Goal: Information Seeking & Learning: Learn about a topic

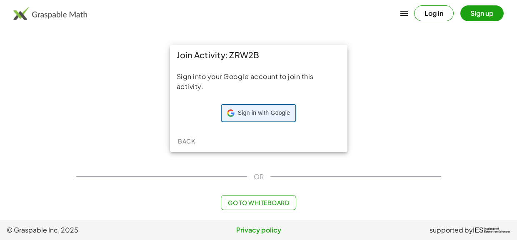
click at [270, 112] on span "Sign in with Google" at bounding box center [264, 113] width 52 height 8
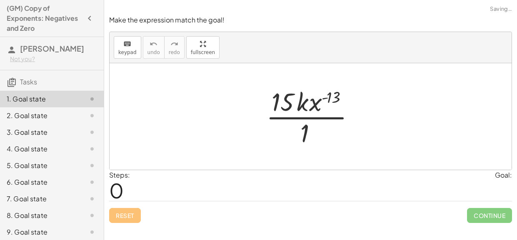
click at [283, 105] on div at bounding box center [314, 117] width 104 height 64
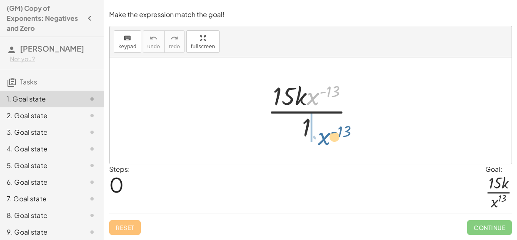
drag, startPoint x: 314, startPoint y: 95, endPoint x: 325, endPoint y: 135, distance: 41.4
click at [325, 135] on div at bounding box center [313, 111] width 101 height 64
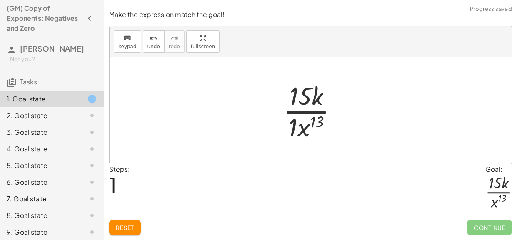
click at [300, 126] on div at bounding box center [313, 111] width 69 height 64
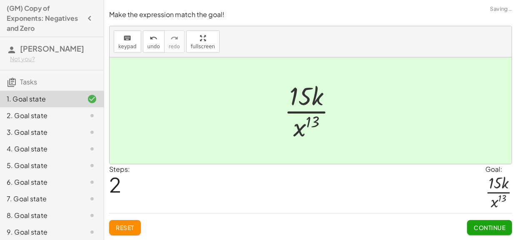
click at [485, 229] on span "Continue" at bounding box center [490, 227] width 32 height 7
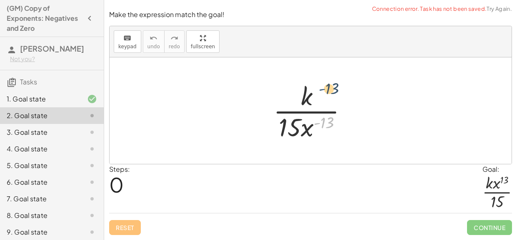
drag, startPoint x: 315, startPoint y: 124, endPoint x: 320, endPoint y: 90, distance: 34.5
click at [320, 90] on div at bounding box center [313, 111] width 89 height 64
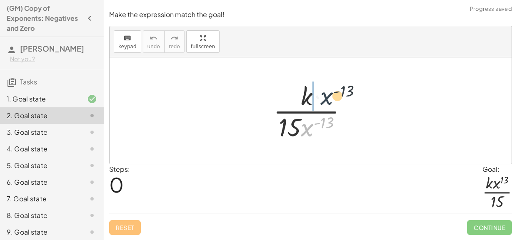
drag, startPoint x: 311, startPoint y: 127, endPoint x: 329, endPoint y: 92, distance: 39.5
click at [329, 92] on div at bounding box center [313, 111] width 89 height 64
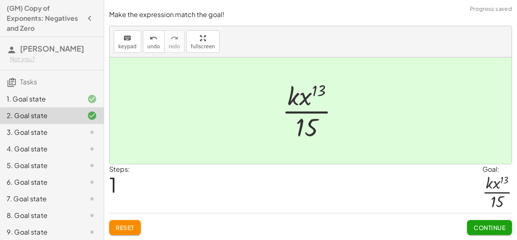
click at [482, 225] on span "Continue" at bounding box center [490, 227] width 32 height 7
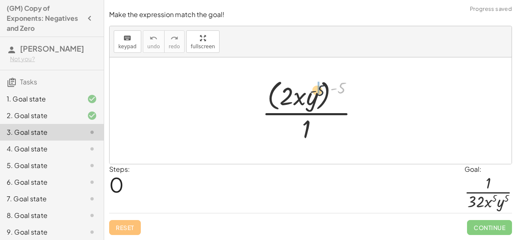
drag, startPoint x: 342, startPoint y: 87, endPoint x: 316, endPoint y: 90, distance: 26.9
click at [316, 90] on div at bounding box center [314, 111] width 112 height 68
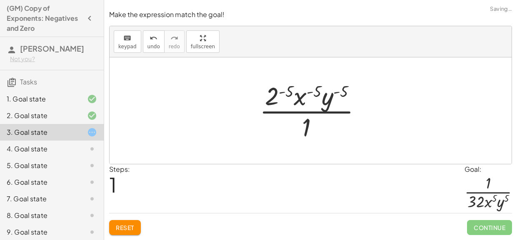
click at [276, 94] on div at bounding box center [313, 111] width 117 height 64
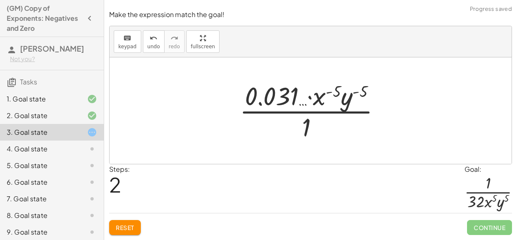
click at [131, 224] on span "Reset" at bounding box center [125, 227] width 18 height 7
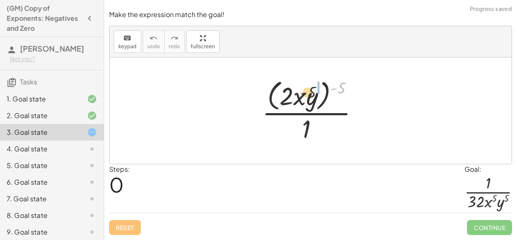
drag, startPoint x: 335, startPoint y: 90, endPoint x: 297, endPoint y: 95, distance: 37.8
click at [297, 95] on div at bounding box center [314, 111] width 112 height 68
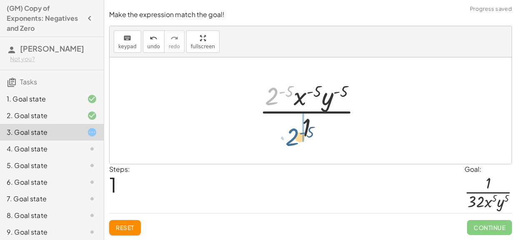
drag, startPoint x: 266, startPoint y: 90, endPoint x: 287, endPoint y: 131, distance: 46.2
click at [287, 131] on div at bounding box center [313, 111] width 117 height 64
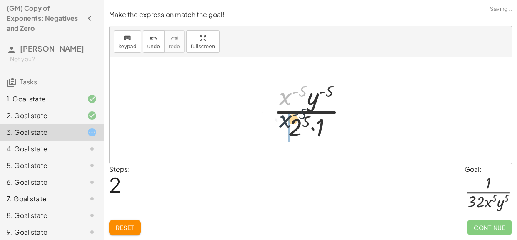
drag, startPoint x: 287, startPoint y: 97, endPoint x: 313, endPoint y: 78, distance: 32.2
click at [286, 121] on div at bounding box center [313, 111] width 88 height 64
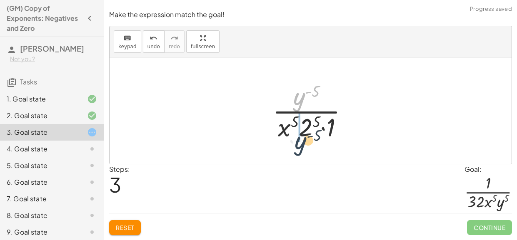
drag, startPoint x: 299, startPoint y: 98, endPoint x: 300, endPoint y: 144, distance: 45.8
click at [300, 144] on div "· ( · 2 · x · y ) ( - 5 ) · 1 · 2 ( - 5 ) · x ( - 5 ) · y ( - 5 ) · 1 · x ( - 5…" at bounding box center [310, 111] width 101 height 68
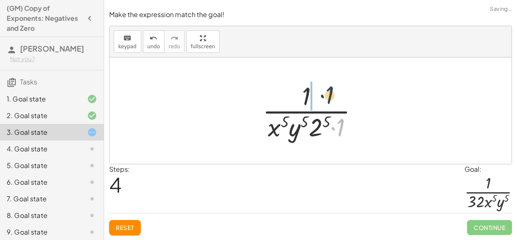
drag, startPoint x: 340, startPoint y: 129, endPoint x: 324, endPoint y: 91, distance: 41.5
click at [324, 91] on div at bounding box center [313, 111] width 111 height 64
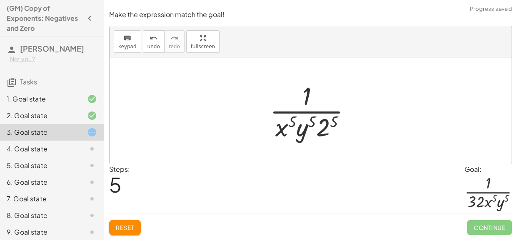
click at [329, 126] on div at bounding box center [314, 111] width 96 height 64
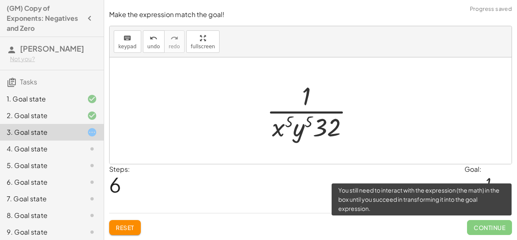
click at [499, 229] on span "Continue" at bounding box center [489, 227] width 45 height 15
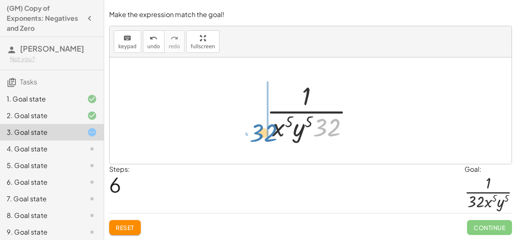
drag, startPoint x: 331, startPoint y: 127, endPoint x: 268, endPoint y: 133, distance: 63.5
click at [268, 133] on div at bounding box center [313, 111] width 102 height 64
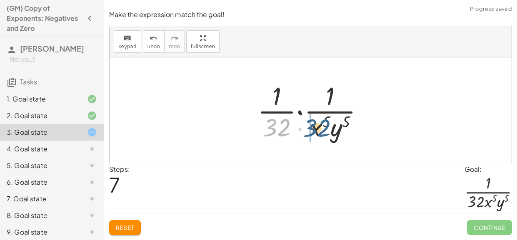
drag, startPoint x: 268, startPoint y: 128, endPoint x: 310, endPoint y: 129, distance: 41.7
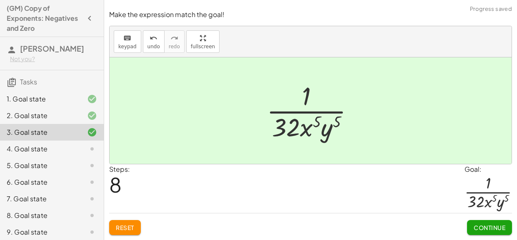
click at [495, 227] on span "Continue" at bounding box center [490, 227] width 32 height 7
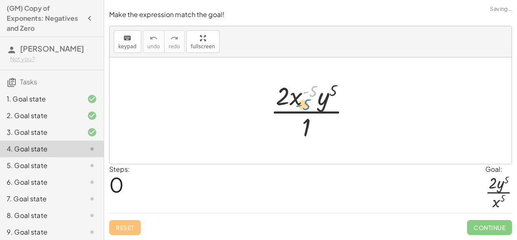
drag, startPoint x: 307, startPoint y: 93, endPoint x: 303, endPoint y: 101, distance: 8.9
click at [303, 101] on div at bounding box center [313, 111] width 95 height 64
drag, startPoint x: 293, startPoint y: 96, endPoint x: 307, endPoint y: 130, distance: 36.4
click at [307, 130] on div at bounding box center [313, 111] width 95 height 64
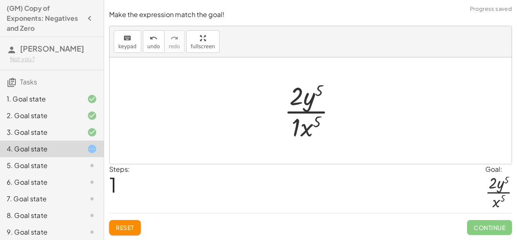
click at [299, 130] on div at bounding box center [313, 111] width 67 height 64
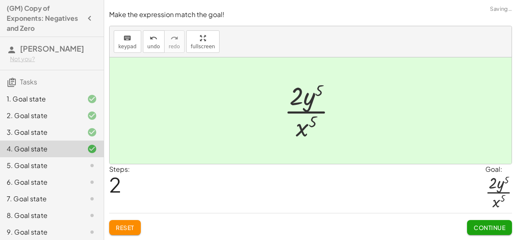
click at [474, 229] on span "Continue" at bounding box center [490, 227] width 32 height 7
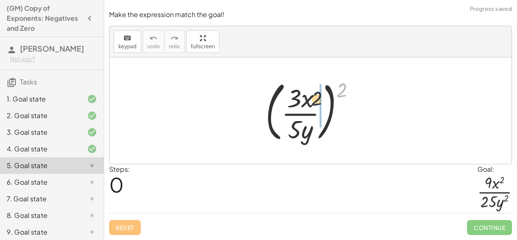
drag, startPoint x: 340, startPoint y: 92, endPoint x: 314, endPoint y: 100, distance: 27.7
click at [314, 100] on div at bounding box center [313, 110] width 105 height 69
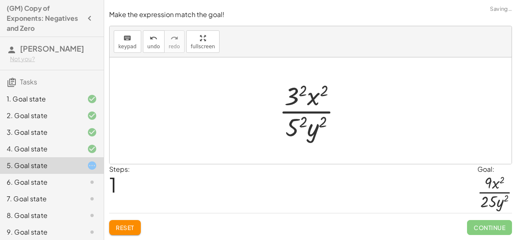
click at [293, 95] on div at bounding box center [313, 111] width 77 height 64
click at [297, 132] on div at bounding box center [313, 111] width 75 height 64
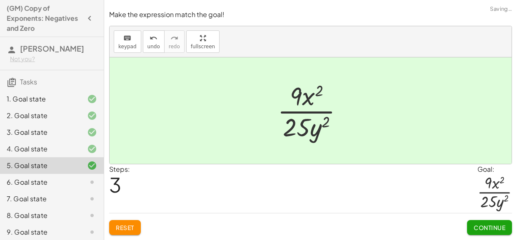
click at [488, 226] on span "Continue" at bounding box center [490, 227] width 32 height 7
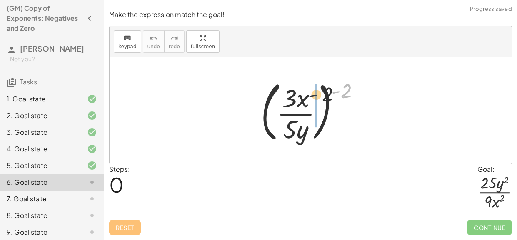
drag, startPoint x: 341, startPoint y: 96, endPoint x: 296, endPoint y: 105, distance: 45.8
click at [296, 105] on div at bounding box center [314, 110] width 114 height 69
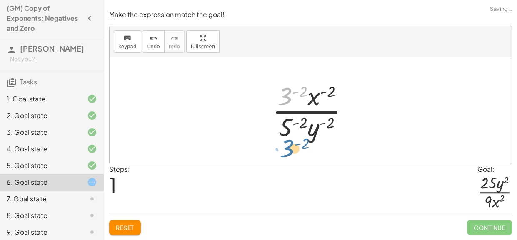
drag, startPoint x: 289, startPoint y: 93, endPoint x: 290, endPoint y: 145, distance: 52.5
drag, startPoint x: 282, startPoint y: 87, endPoint x: 306, endPoint y: 122, distance: 42.4
click at [306, 122] on div at bounding box center [313, 111] width 91 height 64
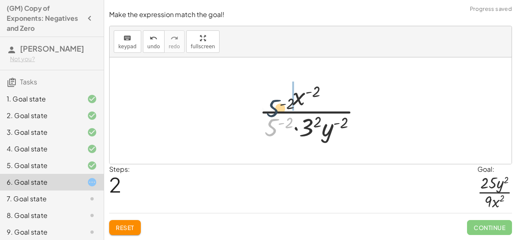
drag, startPoint x: 274, startPoint y: 126, endPoint x: 277, endPoint y: 98, distance: 28.0
click at [277, 98] on div at bounding box center [313, 111] width 117 height 64
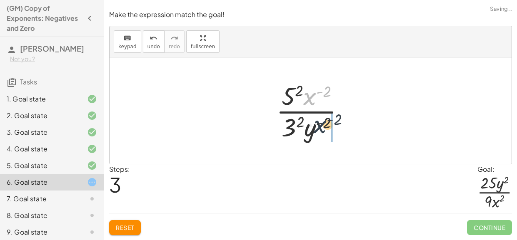
drag, startPoint x: 316, startPoint y: 98, endPoint x: 329, endPoint y: 132, distance: 36.8
click at [329, 132] on div at bounding box center [313, 111] width 83 height 64
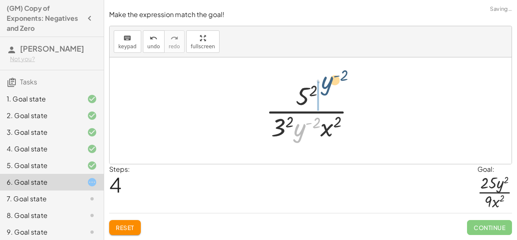
drag, startPoint x: 302, startPoint y: 132, endPoint x: 330, endPoint y: 84, distance: 55.4
click at [330, 84] on div at bounding box center [314, 111] width 104 height 64
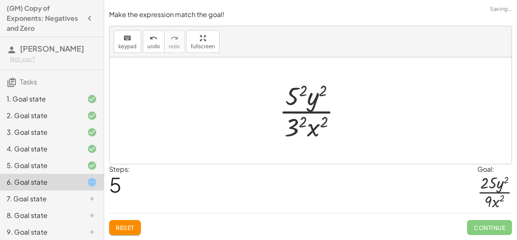
click at [301, 92] on div at bounding box center [313, 111] width 77 height 64
click at [299, 146] on div at bounding box center [311, 110] width 402 height 107
click at [297, 124] on div at bounding box center [313, 111] width 81 height 64
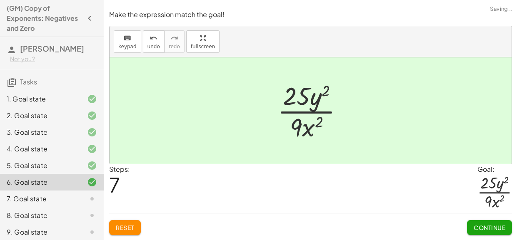
click at [492, 222] on button "Continue" at bounding box center [489, 227] width 45 height 15
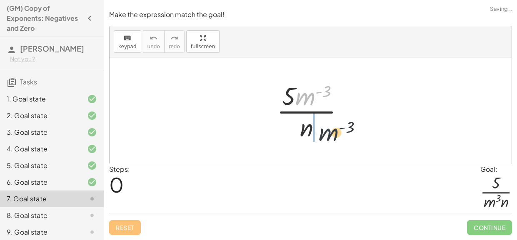
drag, startPoint x: 304, startPoint y: 95, endPoint x: 330, endPoint y: 133, distance: 46.0
click at [330, 133] on div at bounding box center [313, 111] width 82 height 64
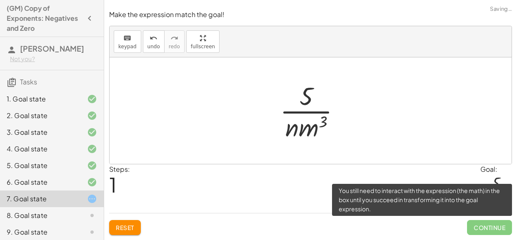
click at [483, 230] on span "Continue" at bounding box center [489, 227] width 45 height 15
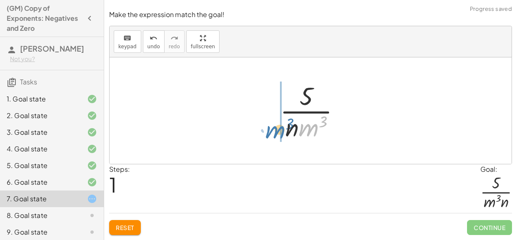
drag, startPoint x: 309, startPoint y: 130, endPoint x: 274, endPoint y: 131, distance: 34.2
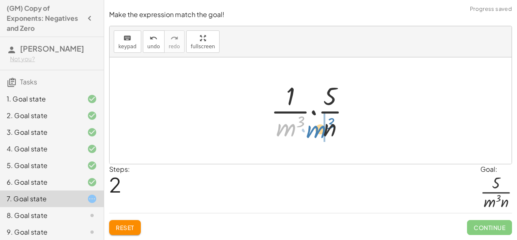
drag, startPoint x: 284, startPoint y: 132, endPoint x: 319, endPoint y: 132, distance: 35.0
click at [319, 132] on div at bounding box center [314, 111] width 95 height 64
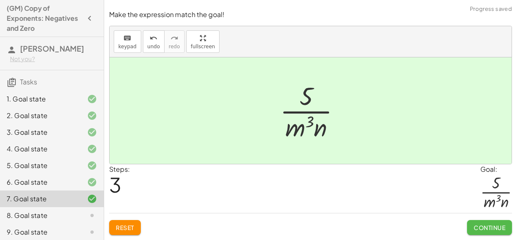
click at [486, 229] on span "Continue" at bounding box center [490, 227] width 32 height 7
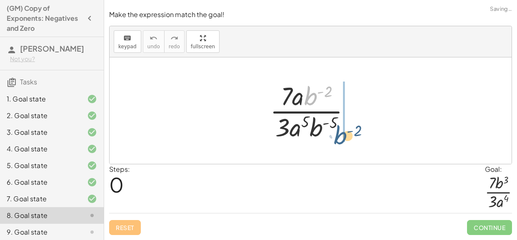
drag, startPoint x: 311, startPoint y: 97, endPoint x: 341, endPoint y: 137, distance: 50.2
click at [341, 137] on div at bounding box center [314, 111] width 96 height 64
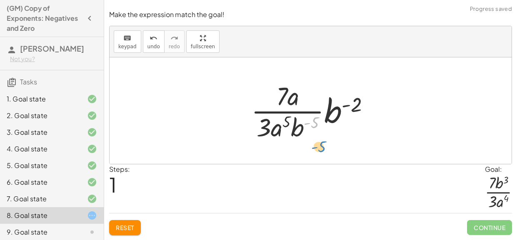
drag, startPoint x: 310, startPoint y: 129, endPoint x: 317, endPoint y: 154, distance: 25.6
click at [317, 154] on div "· 7 · a · b ( - 2 ) · 3 · a 5 · b ( - 5 ) - ( 5 ) · 7 · a · b ( - 2 ) · 3 · a 5…" at bounding box center [311, 110] width 402 height 107
drag, startPoint x: 297, startPoint y: 127, endPoint x: 319, endPoint y: 76, distance: 55.6
click at [319, 76] on div "· 7 · a · b ( - 2 ) · 3 · a 5 · b ( - 5 ) · b ( - 5 ) · 7 · a · b ( - 2 ) · 3 ·…" at bounding box center [311, 110] width 402 height 107
drag, startPoint x: 294, startPoint y: 122, endPoint x: 302, endPoint y: 85, distance: 38.7
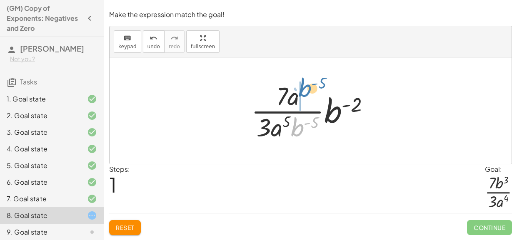
click at [302, 85] on div at bounding box center [313, 111] width 133 height 64
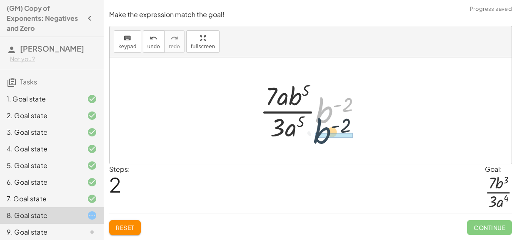
drag, startPoint x: 326, startPoint y: 114, endPoint x: 324, endPoint y: 136, distance: 22.2
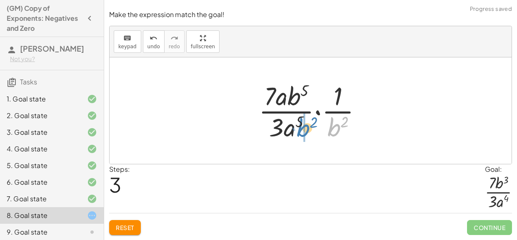
drag, startPoint x: 332, startPoint y: 134, endPoint x: 301, endPoint y: 134, distance: 30.8
click at [301, 134] on div at bounding box center [313, 111] width 118 height 64
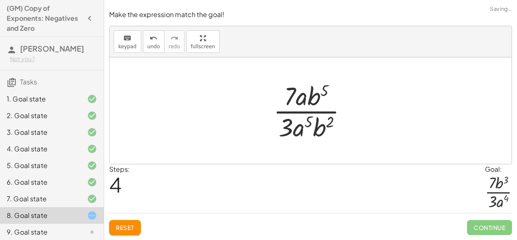
click at [316, 93] on div at bounding box center [313, 111] width 89 height 64
drag, startPoint x: 322, startPoint y: 130, endPoint x: 319, endPoint y: 108, distance: 21.9
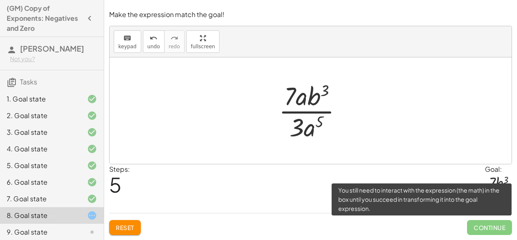
click at [494, 230] on span "Continue" at bounding box center [489, 227] width 45 height 15
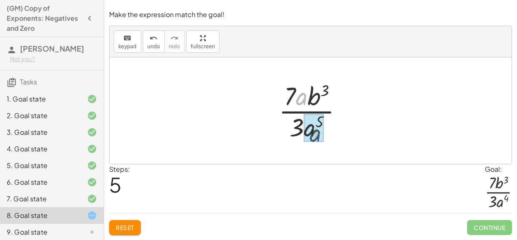
drag, startPoint x: 302, startPoint y: 102, endPoint x: 316, endPoint y: 139, distance: 39.5
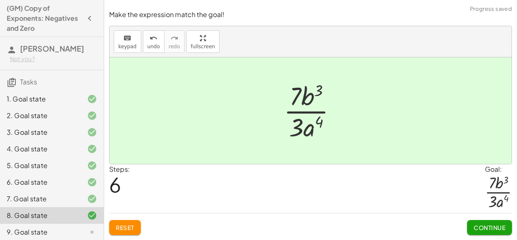
click at [496, 229] on span "Continue" at bounding box center [490, 227] width 32 height 7
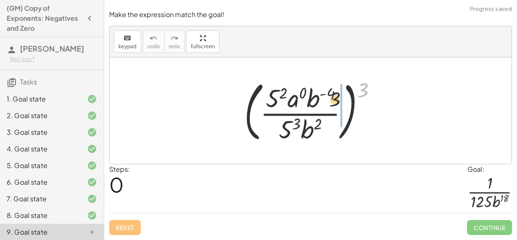
drag, startPoint x: 359, startPoint y: 92, endPoint x: 323, endPoint y: 104, distance: 38.2
click at [323, 104] on div at bounding box center [313, 110] width 147 height 69
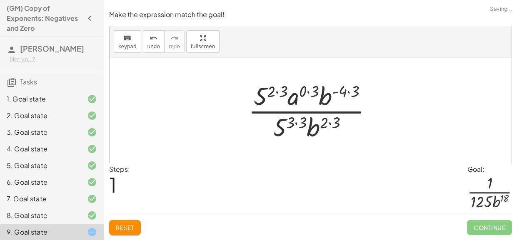
click at [307, 94] on div at bounding box center [313, 111] width 139 height 64
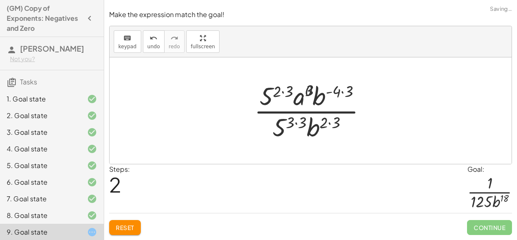
click at [278, 92] on div at bounding box center [313, 111] width 127 height 64
click at [263, 94] on div at bounding box center [313, 111] width 127 height 64
click at [271, 96] on div at bounding box center [313, 111] width 127 height 64
click at [283, 92] on div at bounding box center [313, 111] width 127 height 64
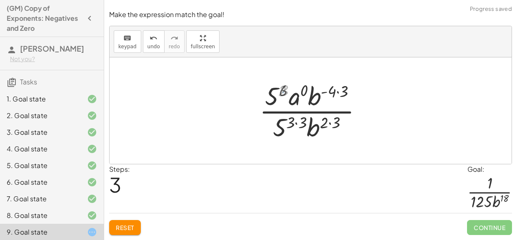
click at [272, 96] on div at bounding box center [313, 111] width 115 height 64
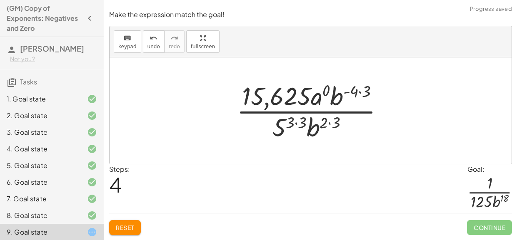
click at [126, 225] on span "Reset" at bounding box center [125, 227] width 18 height 7
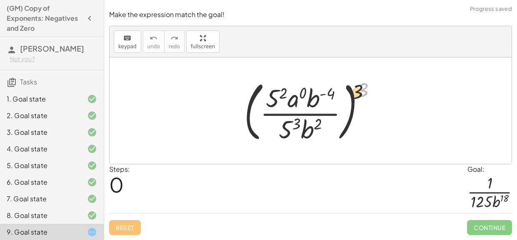
drag, startPoint x: 361, startPoint y: 87, endPoint x: 328, endPoint y: 95, distance: 34.0
click at [328, 95] on div at bounding box center [313, 110] width 147 height 69
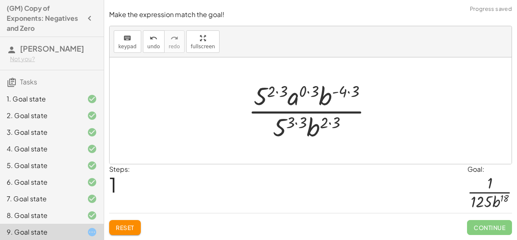
click at [296, 123] on div at bounding box center [313, 111] width 139 height 64
click at [277, 93] on div at bounding box center [313, 111] width 139 height 64
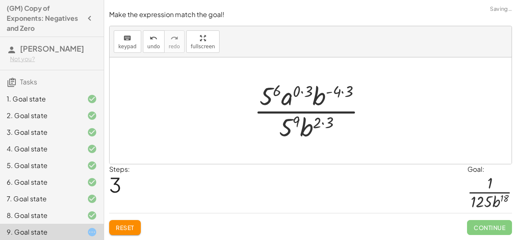
click at [302, 94] on div at bounding box center [313, 111] width 127 height 64
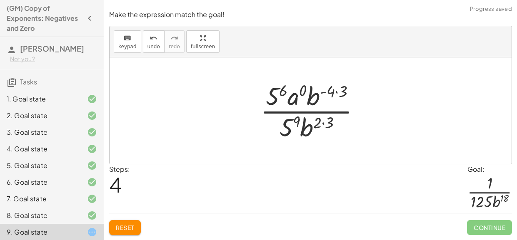
click at [337, 92] on div at bounding box center [313, 111] width 115 height 64
click at [323, 123] on div at bounding box center [313, 111] width 108 height 64
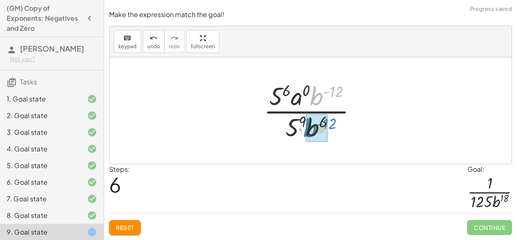
drag, startPoint x: 321, startPoint y: 95, endPoint x: 314, endPoint y: 127, distance: 32.8
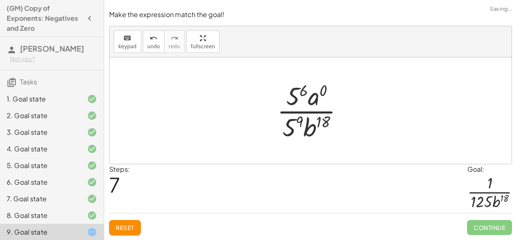
click at [316, 96] on div at bounding box center [314, 111] width 82 height 64
click at [318, 96] on div at bounding box center [314, 111] width 82 height 64
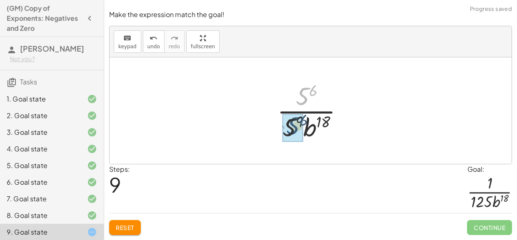
drag, startPoint x: 306, startPoint y: 99, endPoint x: 296, endPoint y: 129, distance: 31.2
click at [289, 125] on div at bounding box center [313, 111] width 83 height 64
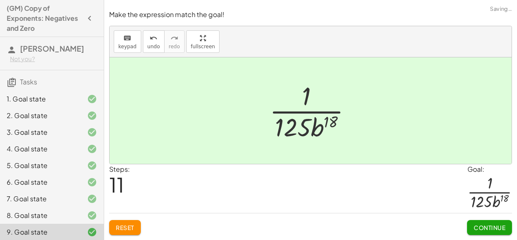
click at [485, 229] on span "Continue" at bounding box center [490, 227] width 32 height 7
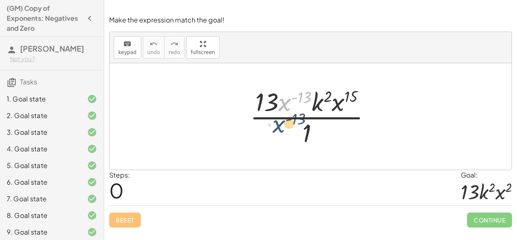
drag, startPoint x: 290, startPoint y: 97, endPoint x: 285, endPoint y: 125, distance: 27.9
click at [285, 125] on div at bounding box center [314, 117] width 136 height 64
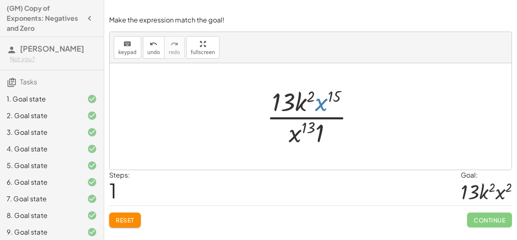
click at [329, 106] on div at bounding box center [313, 117] width 103 height 64
drag, startPoint x: 298, startPoint y: 135, endPoint x: 325, endPoint y: 105, distance: 40.4
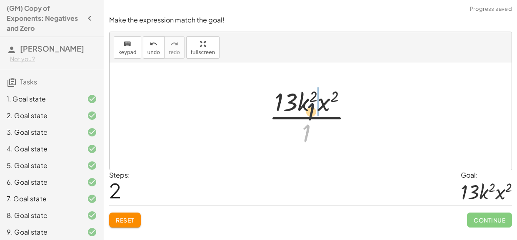
drag, startPoint x: 305, startPoint y: 130, endPoint x: 312, endPoint y: 97, distance: 33.2
click at [312, 97] on div at bounding box center [314, 117] width 98 height 64
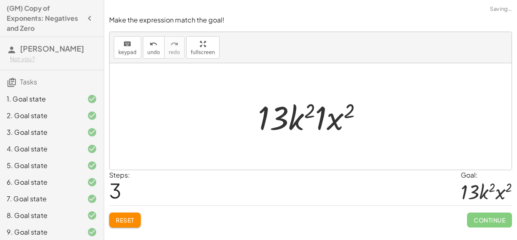
click at [320, 122] on div at bounding box center [314, 116] width 120 height 43
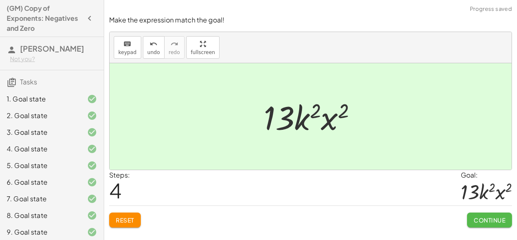
click at [499, 223] on span "Continue" at bounding box center [490, 220] width 32 height 7
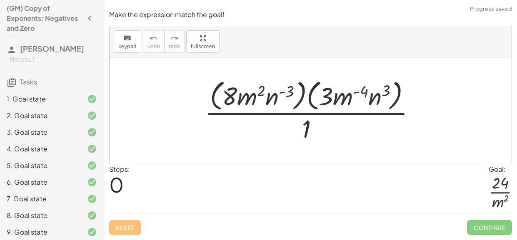
click at [260, 92] on div at bounding box center [313, 111] width 226 height 68
drag, startPoint x: 275, startPoint y: 97, endPoint x: 275, endPoint y: 154, distance: 56.6
drag, startPoint x: 270, startPoint y: 99, endPoint x: 262, endPoint y: 102, distance: 8.4
click at [262, 102] on div at bounding box center [313, 111] width 226 height 68
click at [338, 96] on div at bounding box center [313, 111] width 226 height 68
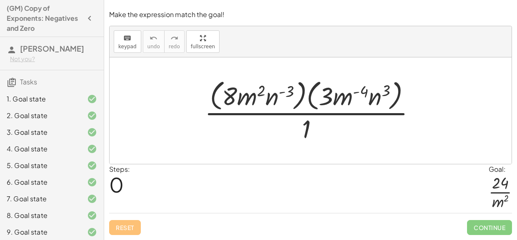
click at [351, 95] on div at bounding box center [313, 111] width 226 height 68
click at [307, 97] on div at bounding box center [313, 111] width 226 height 68
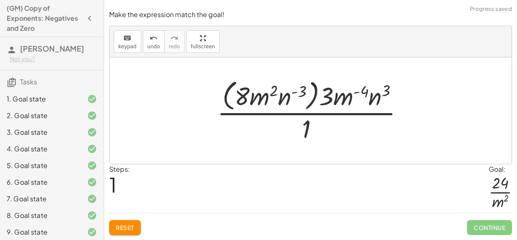
click at [312, 96] on div at bounding box center [314, 111] width 202 height 68
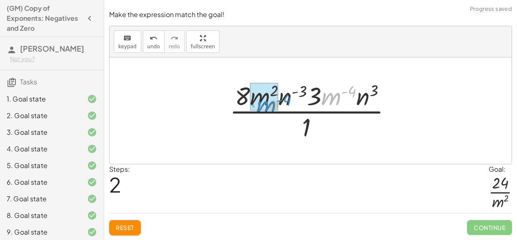
drag, startPoint x: 324, startPoint y: 97, endPoint x: 259, endPoint y: 106, distance: 65.5
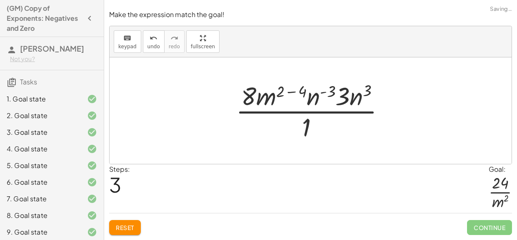
click at [289, 94] on div at bounding box center [314, 111] width 164 height 64
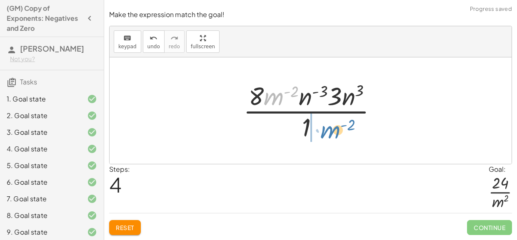
drag, startPoint x: 274, startPoint y: 95, endPoint x: 330, endPoint y: 128, distance: 65.7
click at [330, 128] on div at bounding box center [313, 111] width 149 height 64
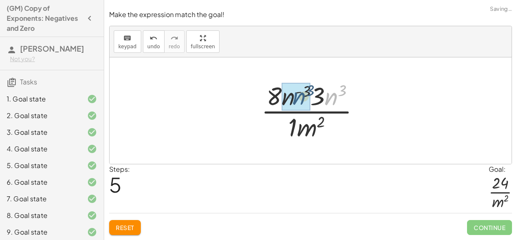
drag, startPoint x: 334, startPoint y: 97, endPoint x: 299, endPoint y: 98, distance: 35.8
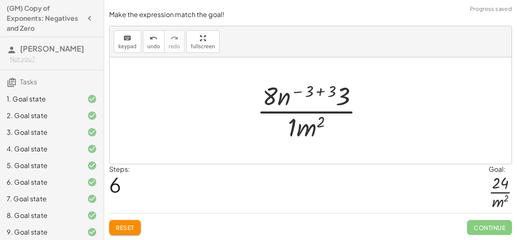
click at [312, 92] on div at bounding box center [314, 111] width 122 height 64
click at [320, 92] on div at bounding box center [314, 111] width 122 height 64
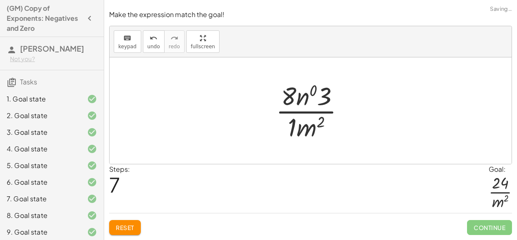
click at [306, 96] on div at bounding box center [314, 111] width 84 height 64
click at [307, 96] on div at bounding box center [314, 111] width 84 height 64
click at [307, 96] on div at bounding box center [313, 111] width 70 height 64
click at [292, 123] on div at bounding box center [313, 111] width 70 height 64
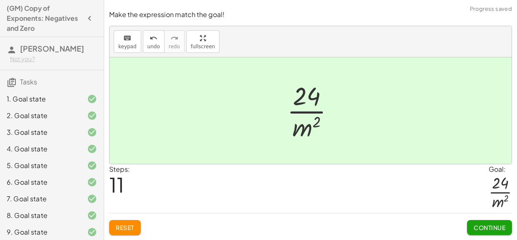
click at [504, 229] on span "Continue" at bounding box center [490, 227] width 32 height 7
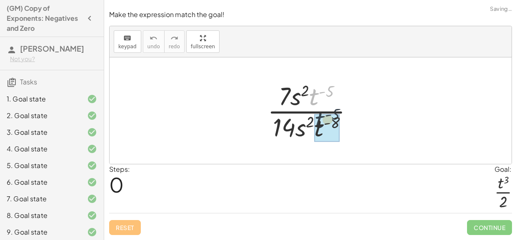
drag, startPoint x: 316, startPoint y: 96, endPoint x: 322, endPoint y: 122, distance: 27.4
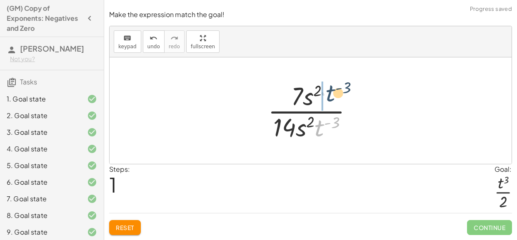
drag, startPoint x: 320, startPoint y: 130, endPoint x: 331, endPoint y: 95, distance: 36.7
click at [331, 95] on div at bounding box center [314, 111] width 100 height 64
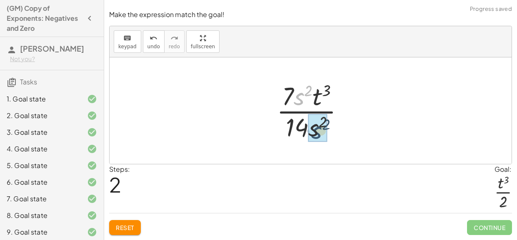
drag, startPoint x: 302, startPoint y: 97, endPoint x: 319, endPoint y: 132, distance: 38.6
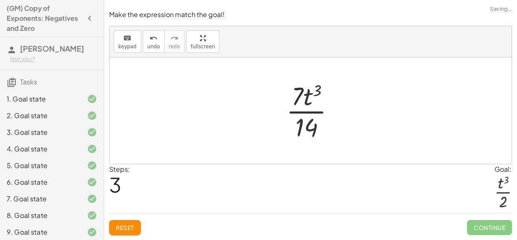
click at [300, 102] on div at bounding box center [313, 111] width 63 height 64
drag, startPoint x: 297, startPoint y: 98, endPoint x: 306, endPoint y: 132, distance: 35.8
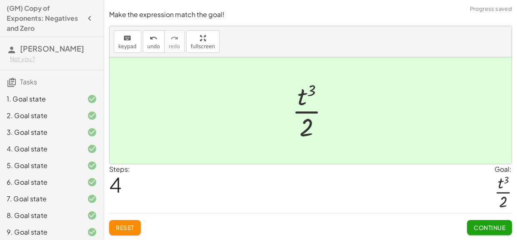
click at [485, 225] on span "Continue" at bounding box center [490, 227] width 32 height 7
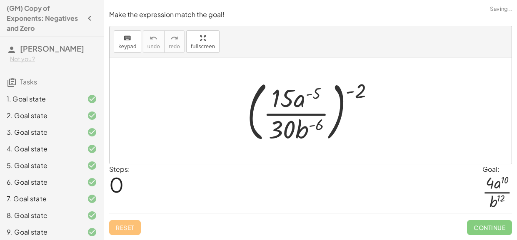
drag, startPoint x: 358, startPoint y: 90, endPoint x: 306, endPoint y: 103, distance: 53.5
click at [309, 100] on div at bounding box center [314, 110] width 142 height 69
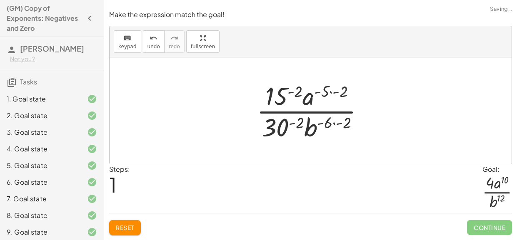
click at [324, 92] on div at bounding box center [313, 111] width 122 height 64
click at [330, 92] on div at bounding box center [313, 111] width 122 height 64
click at [332, 122] on div at bounding box center [313, 111] width 122 height 64
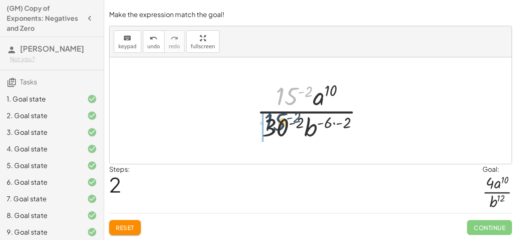
drag, startPoint x: 289, startPoint y: 101, endPoint x: 276, endPoint y: 134, distance: 35.2
click at [276, 134] on div at bounding box center [313, 111] width 122 height 64
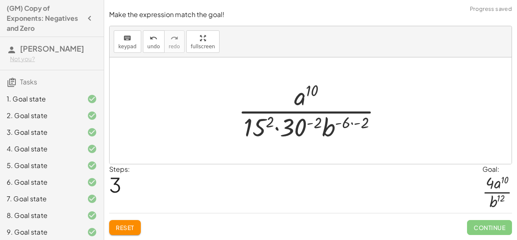
click at [352, 123] on div at bounding box center [313, 111] width 159 height 64
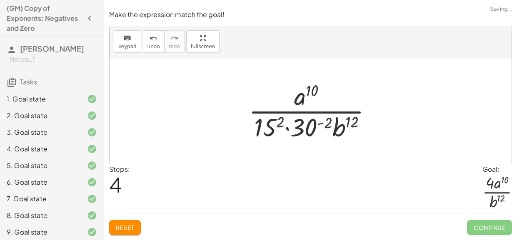
click at [287, 129] on div at bounding box center [313, 111] width 138 height 64
click at [273, 130] on div at bounding box center [313, 111] width 138 height 64
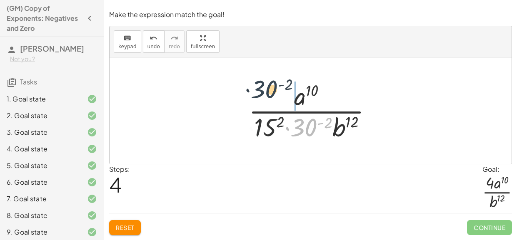
drag, startPoint x: 309, startPoint y: 123, endPoint x: 269, endPoint y: 84, distance: 55.7
click at [269, 84] on div at bounding box center [313, 111] width 138 height 64
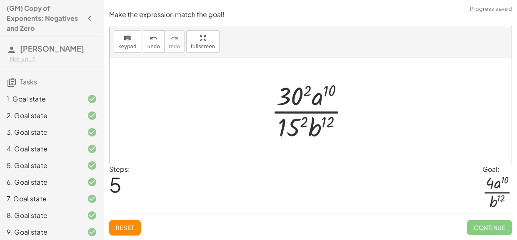
click at [285, 95] on div at bounding box center [313, 111] width 93 height 64
click at [294, 123] on div at bounding box center [313, 111] width 95 height 64
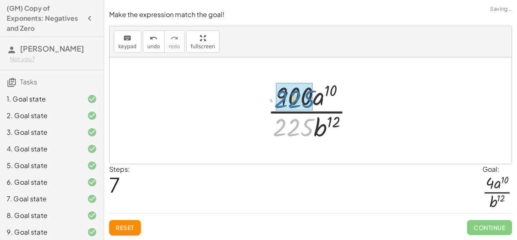
drag, startPoint x: 295, startPoint y: 125, endPoint x: 297, endPoint y: 97, distance: 28.3
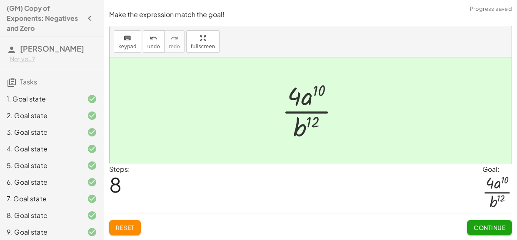
click at [487, 226] on span "Continue" at bounding box center [490, 227] width 32 height 7
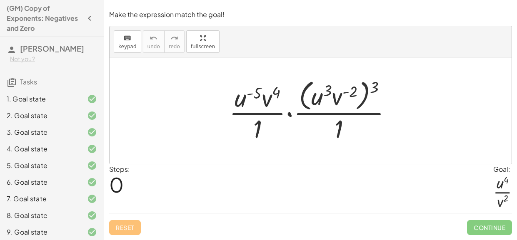
click at [288, 113] on div at bounding box center [314, 111] width 178 height 68
click at [291, 115] on div at bounding box center [314, 111] width 178 height 68
click at [290, 115] on div at bounding box center [314, 111] width 178 height 68
click at [307, 93] on div at bounding box center [314, 111] width 178 height 68
drag, startPoint x: 372, startPoint y: 89, endPoint x: 354, endPoint y: 89, distance: 18.3
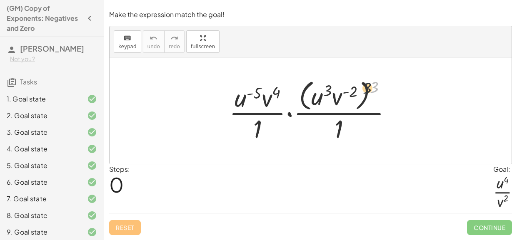
click at [354, 89] on div at bounding box center [314, 111] width 178 height 68
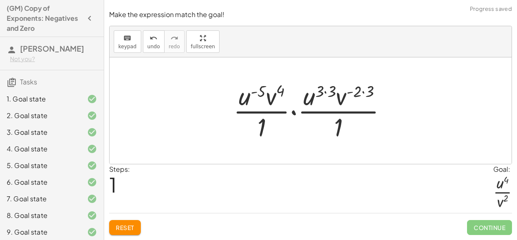
click at [294, 113] on div at bounding box center [313, 111] width 169 height 64
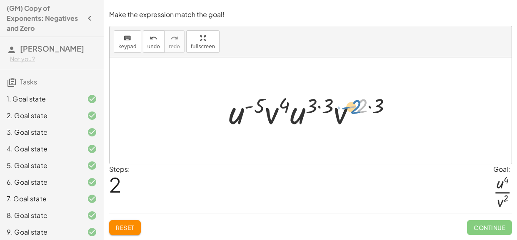
drag, startPoint x: 349, startPoint y: 113, endPoint x: 343, endPoint y: 114, distance: 6.3
click at [343, 114] on div at bounding box center [313, 111] width 178 height 43
click at [369, 107] on div at bounding box center [313, 111] width 178 height 43
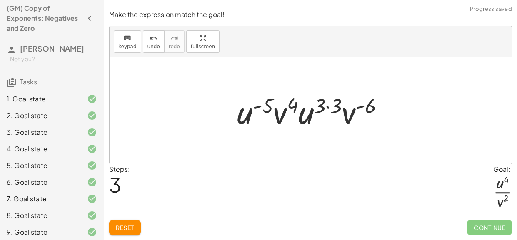
click at [329, 107] on div at bounding box center [314, 111] width 162 height 43
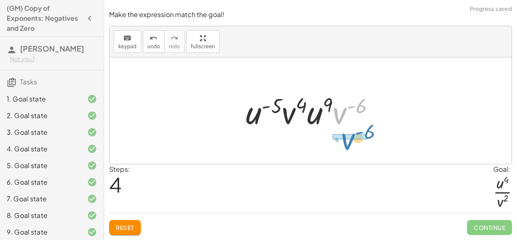
drag, startPoint x: 338, startPoint y: 112, endPoint x: 346, endPoint y: 138, distance: 27.1
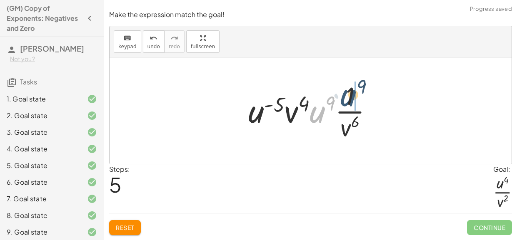
drag, startPoint x: 313, startPoint y: 115, endPoint x: 344, endPoint y: 98, distance: 35.4
click at [344, 98] on div at bounding box center [314, 111] width 140 height 64
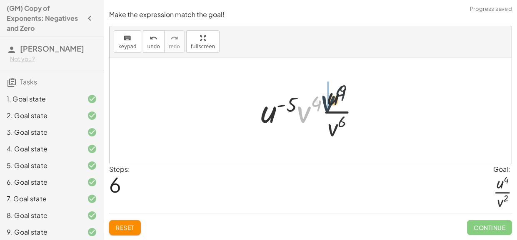
drag, startPoint x: 300, startPoint y: 112, endPoint x: 327, endPoint y: 101, distance: 28.8
click at [327, 101] on div at bounding box center [314, 111] width 114 height 64
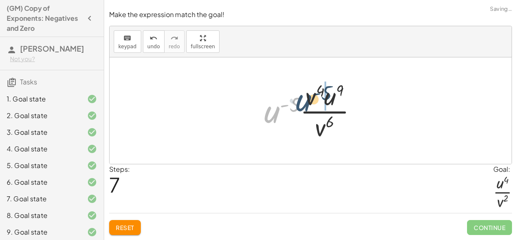
drag, startPoint x: 272, startPoint y: 115, endPoint x: 307, endPoint y: 102, distance: 37.0
click at [307, 102] on div at bounding box center [314, 111] width 108 height 64
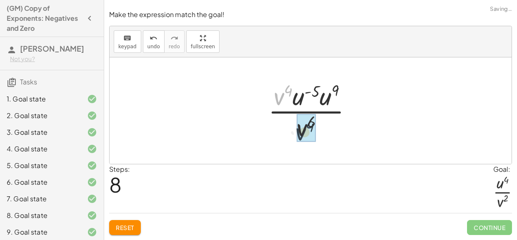
drag, startPoint x: 280, startPoint y: 100, endPoint x: 303, endPoint y: 139, distance: 45.0
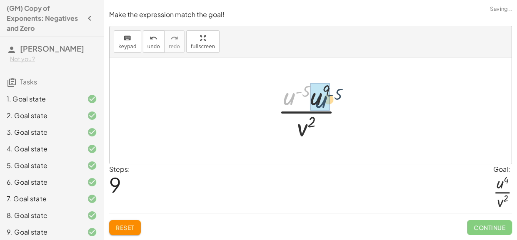
drag, startPoint x: 292, startPoint y: 97, endPoint x: 324, endPoint y: 100, distance: 32.2
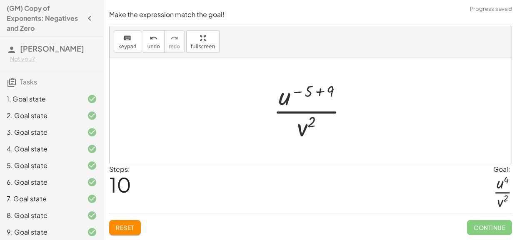
click at [320, 90] on div at bounding box center [313, 111] width 89 height 64
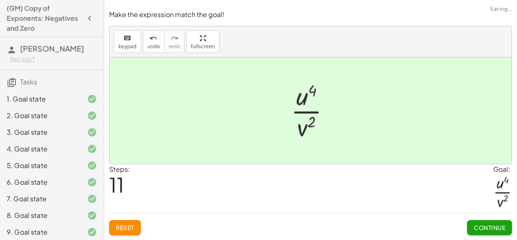
click at [483, 225] on span "Continue" at bounding box center [490, 227] width 32 height 7
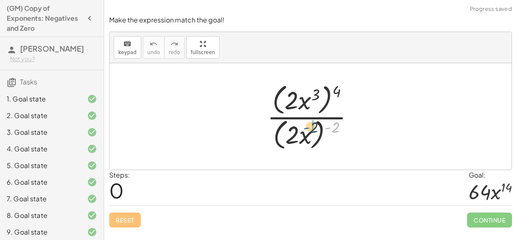
drag, startPoint x: 329, startPoint y: 126, endPoint x: 307, endPoint y: 126, distance: 21.7
click at [307, 126] on div at bounding box center [314, 117] width 102 height 72
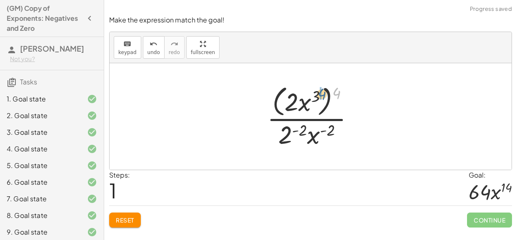
drag, startPoint x: 334, startPoint y: 95, endPoint x: 316, endPoint y: 96, distance: 17.9
click at [316, 96] on div at bounding box center [314, 116] width 102 height 68
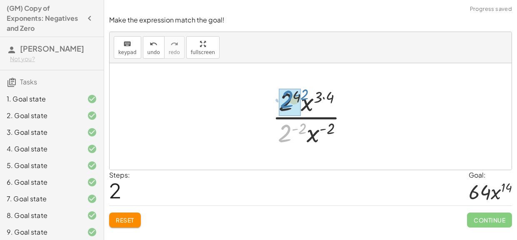
drag, startPoint x: 289, startPoint y: 133, endPoint x: 291, endPoint y: 106, distance: 27.6
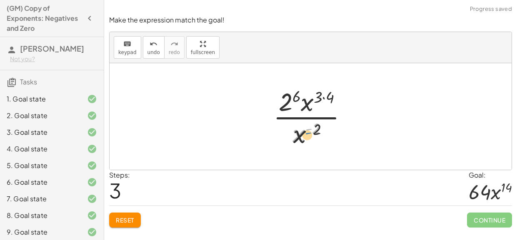
drag, startPoint x: 310, startPoint y: 128, endPoint x: 315, endPoint y: 128, distance: 4.6
click at [315, 128] on div at bounding box center [313, 117] width 89 height 64
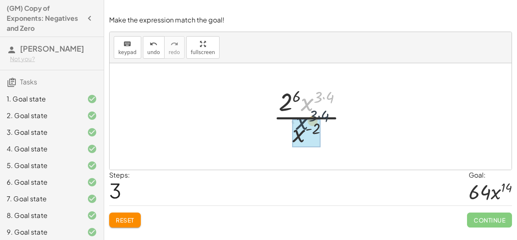
drag, startPoint x: 309, startPoint y: 101, endPoint x: 302, endPoint y: 131, distance: 30.6
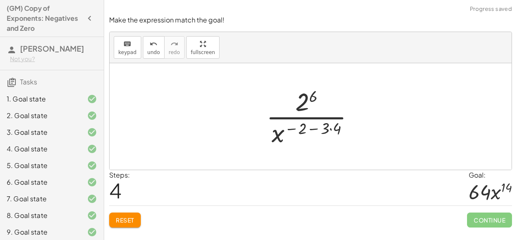
click at [319, 130] on div at bounding box center [313, 117] width 103 height 64
click at [330, 129] on div at bounding box center [313, 117] width 103 height 64
click at [312, 130] on div at bounding box center [313, 117] width 96 height 64
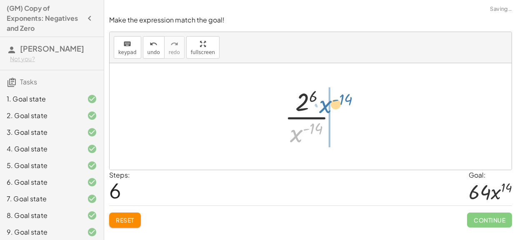
drag, startPoint x: 297, startPoint y: 134, endPoint x: 327, endPoint y: 104, distance: 42.1
click at [327, 104] on div at bounding box center [313, 117] width 67 height 64
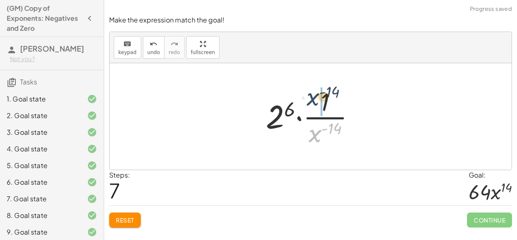
drag, startPoint x: 321, startPoint y: 132, endPoint x: 319, endPoint y: 94, distance: 38.0
click at [319, 94] on div at bounding box center [314, 117] width 104 height 64
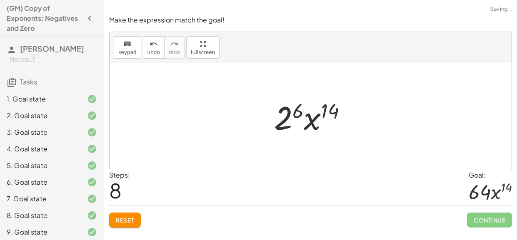
click at [290, 112] on div at bounding box center [313, 116] width 87 height 43
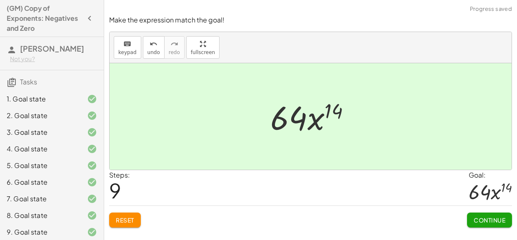
click at [488, 223] on span "Continue" at bounding box center [490, 220] width 32 height 7
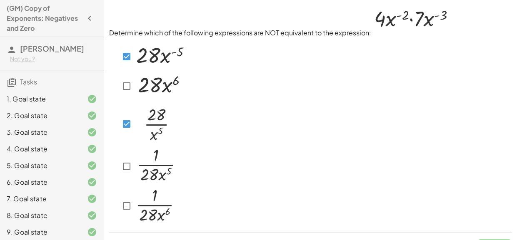
scroll to position [19, 0]
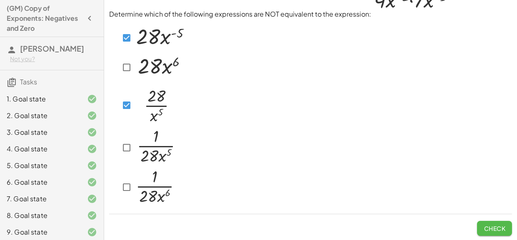
click at [490, 221] on button "Check" at bounding box center [494, 228] width 35 height 15
click at [491, 225] on span "Check" at bounding box center [495, 228] width 22 height 7
click at [500, 225] on span "Check" at bounding box center [495, 228] width 22 height 7
click at [479, 222] on button "Check" at bounding box center [494, 228] width 35 height 15
click at [496, 226] on span "Check" at bounding box center [495, 228] width 22 height 7
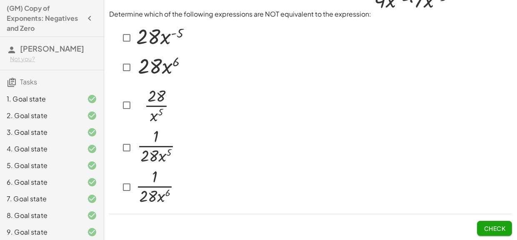
click at [501, 222] on button "Check" at bounding box center [494, 228] width 35 height 15
click at [502, 231] on span "Check" at bounding box center [495, 228] width 22 height 7
click at [495, 229] on span "Check" at bounding box center [495, 228] width 22 height 7
click at [491, 225] on span "Check" at bounding box center [495, 228] width 22 height 7
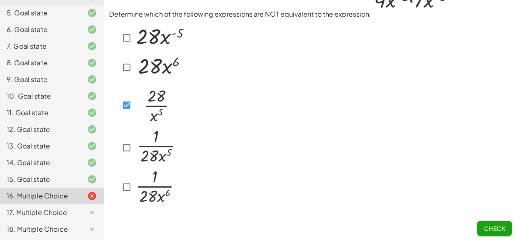
click at [491, 229] on span "Check" at bounding box center [495, 228] width 22 height 7
click at [500, 229] on span "Check" at bounding box center [495, 228] width 22 height 7
click at [500, 230] on span "Check" at bounding box center [495, 228] width 22 height 7
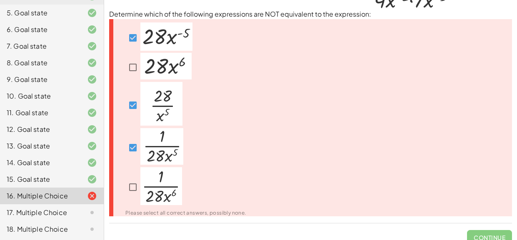
click at [500, 230] on span "Continue" at bounding box center [489, 235] width 45 height 22
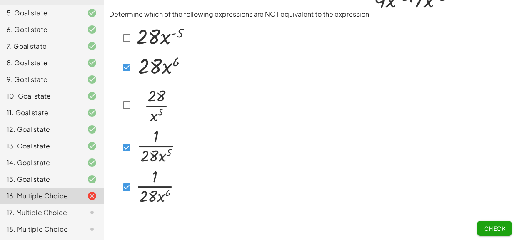
click at [489, 225] on span "Check" at bounding box center [495, 228] width 22 height 7
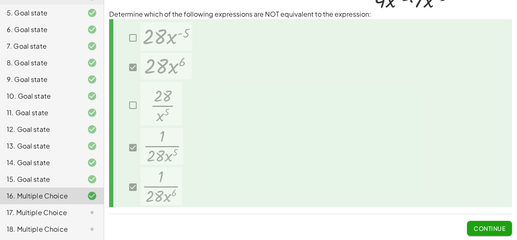
click at [485, 226] on span "Continue" at bounding box center [490, 228] width 32 height 7
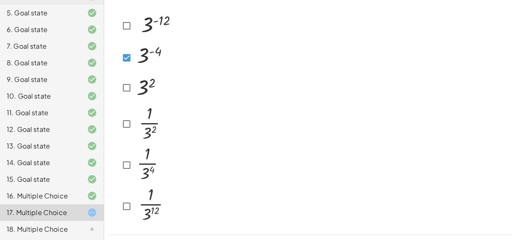
scroll to position [75, 0]
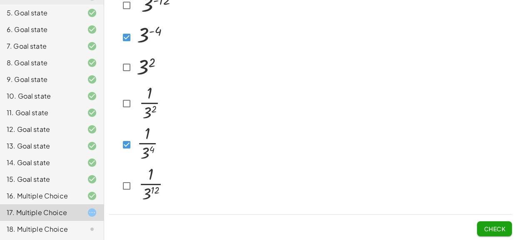
click at [496, 222] on button "Check" at bounding box center [494, 229] width 35 height 15
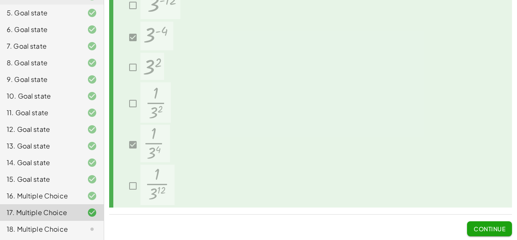
click at [509, 229] on button "Continue" at bounding box center [489, 229] width 45 height 15
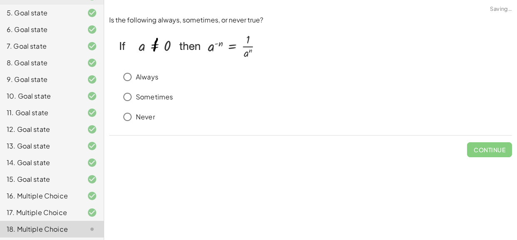
scroll to position [0, 0]
click at [491, 152] on span "Check" at bounding box center [495, 149] width 22 height 7
click at [496, 151] on span "Check" at bounding box center [495, 149] width 22 height 7
click at [496, 150] on span "Check" at bounding box center [495, 149] width 22 height 7
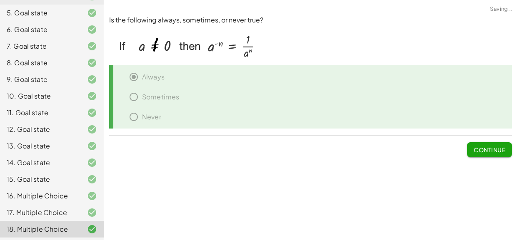
click at [499, 151] on span "Continue" at bounding box center [490, 149] width 32 height 7
